Goal: Use online tool/utility: Use online tool/utility

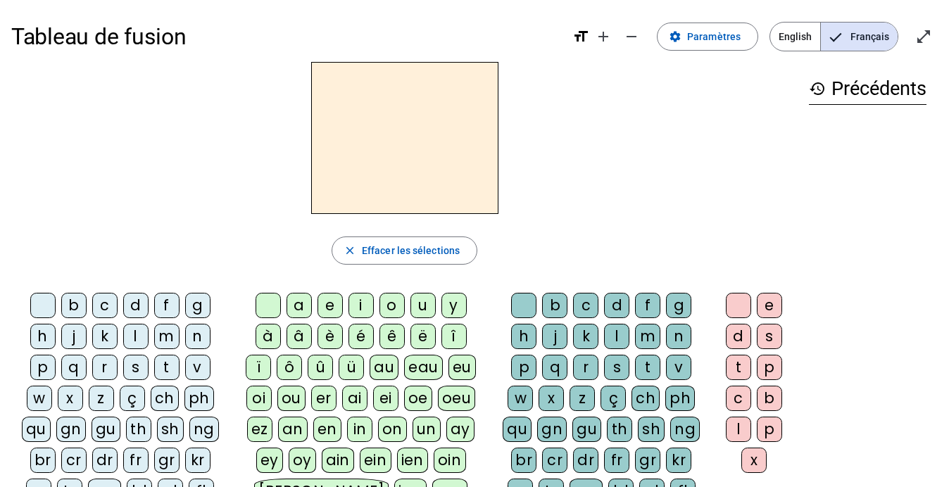
click at [172, 329] on div "m" at bounding box center [166, 336] width 25 height 25
click at [295, 299] on div "a" at bounding box center [298, 305] width 25 height 25
click at [141, 334] on div "l" at bounding box center [135, 336] width 25 height 25
click at [325, 301] on div "e" at bounding box center [329, 305] width 25 height 25
click at [134, 309] on div "d" at bounding box center [135, 305] width 25 height 25
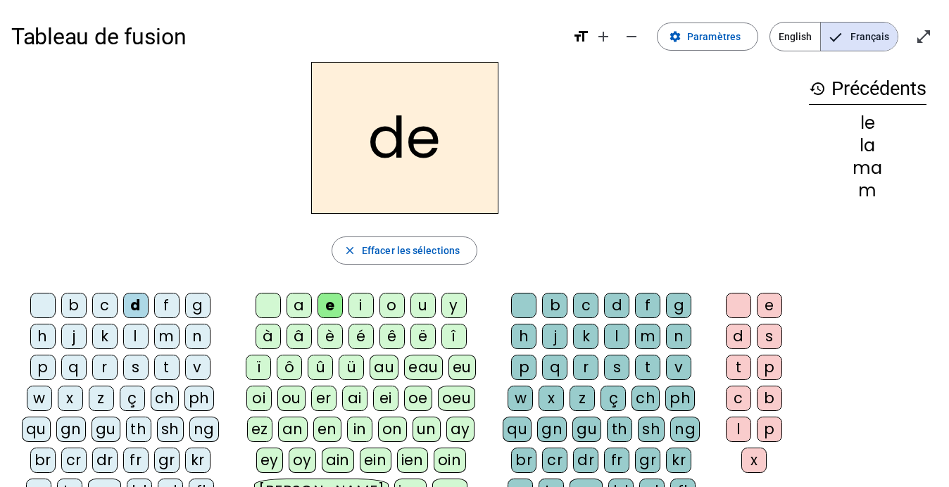
click at [424, 304] on div "u" at bounding box center [422, 305] width 25 height 25
click at [154, 360] on div "t" at bounding box center [166, 367] width 25 height 25
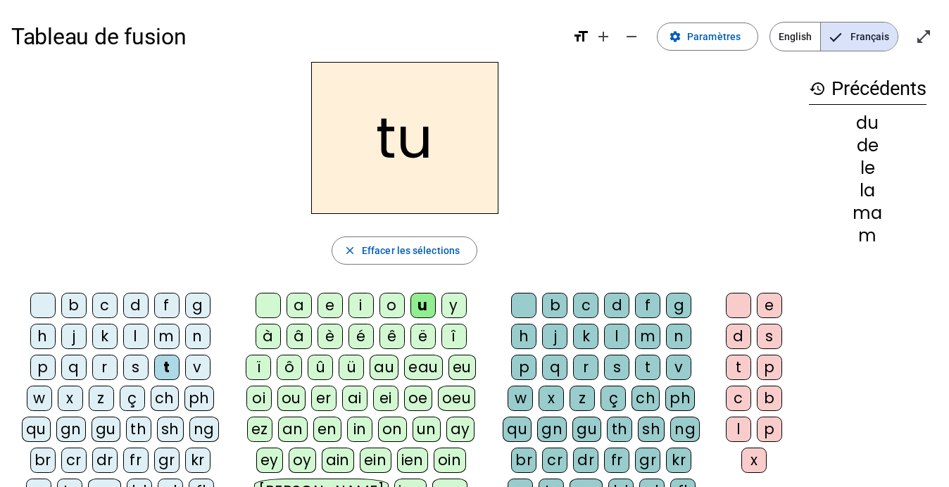
click at [303, 308] on div "a" at bounding box center [298, 305] width 25 height 25
click at [323, 303] on div "e" at bounding box center [329, 305] width 25 height 25
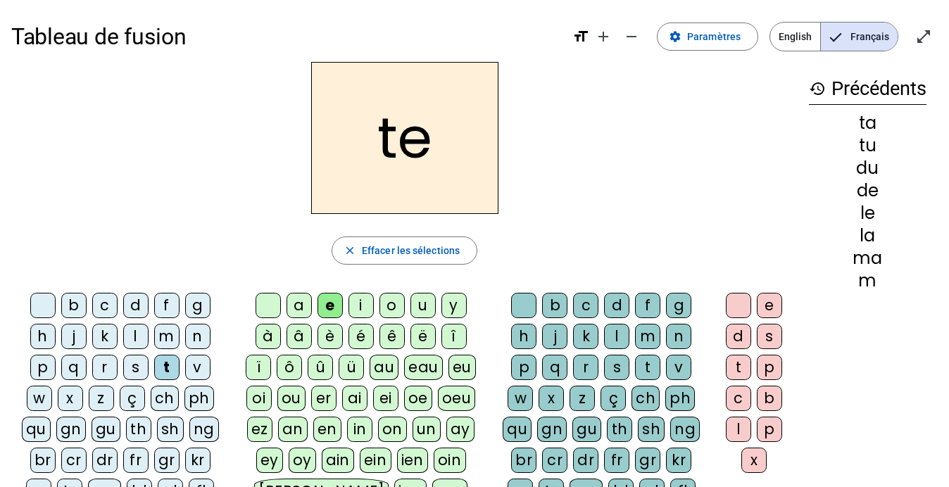
click at [167, 341] on div "m" at bounding box center [166, 336] width 25 height 25
